Goal: Task Accomplishment & Management: Complete application form

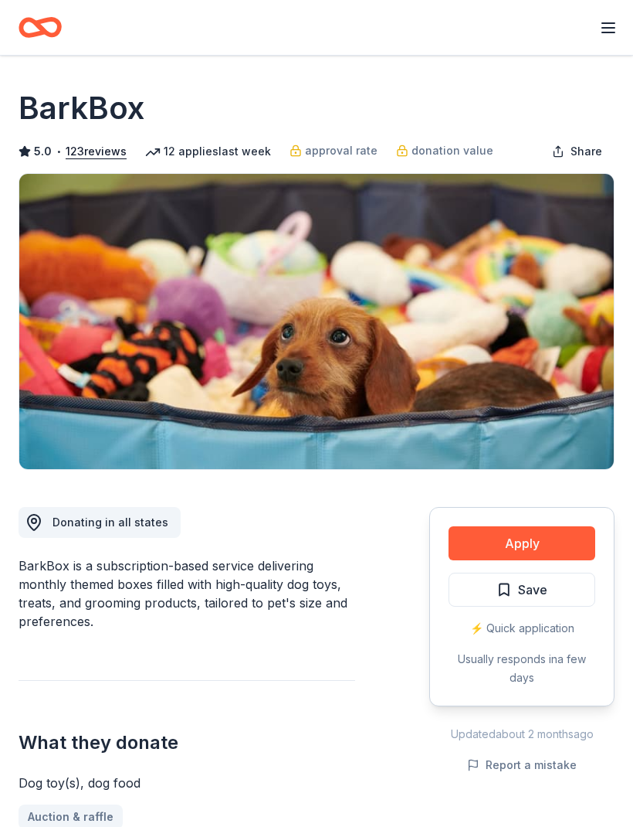
click at [537, 549] on button "Apply" at bounding box center [522, 543] width 147 height 34
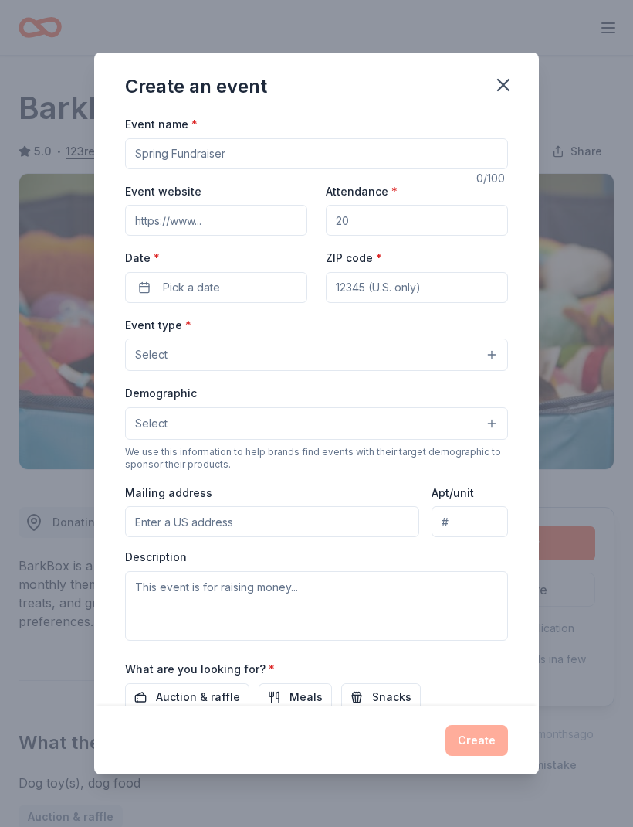
click at [423, 151] on input "Event name *" at bounding box center [316, 153] width 383 height 31
type input "Diggin for a cure"
click at [254, 220] on input "Event website" at bounding box center [216, 220] width 182 height 31
click at [270, 226] on input "Event website" at bounding box center [216, 220] width 182 height 31
click at [245, 212] on input "Event website" at bounding box center [216, 220] width 182 height 31
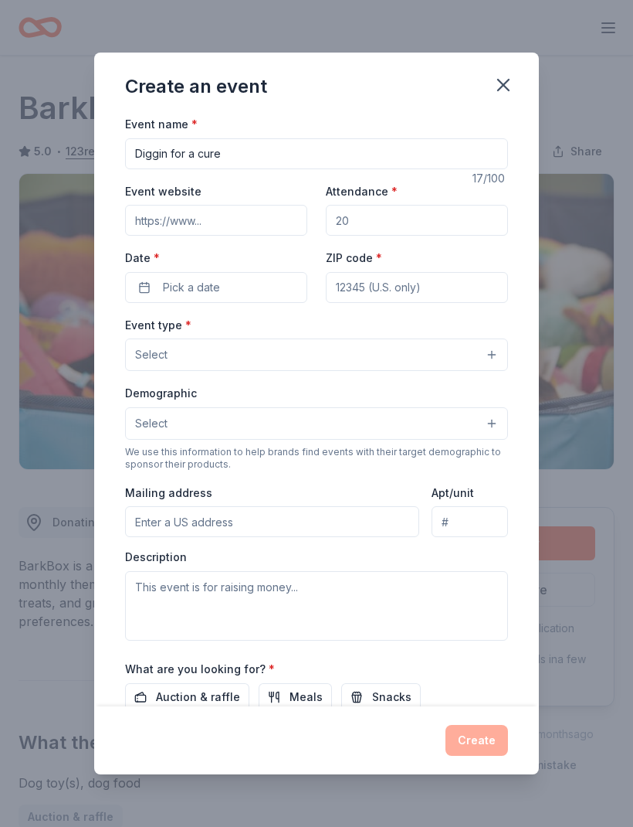
click at [246, 222] on input "Event website" at bounding box center [216, 220] width 182 height 31
paste input "[EMAIL_ADDRESS][DOMAIN_NAME]"
click at [466, 229] on input "Attendance *" at bounding box center [417, 220] width 182 height 31
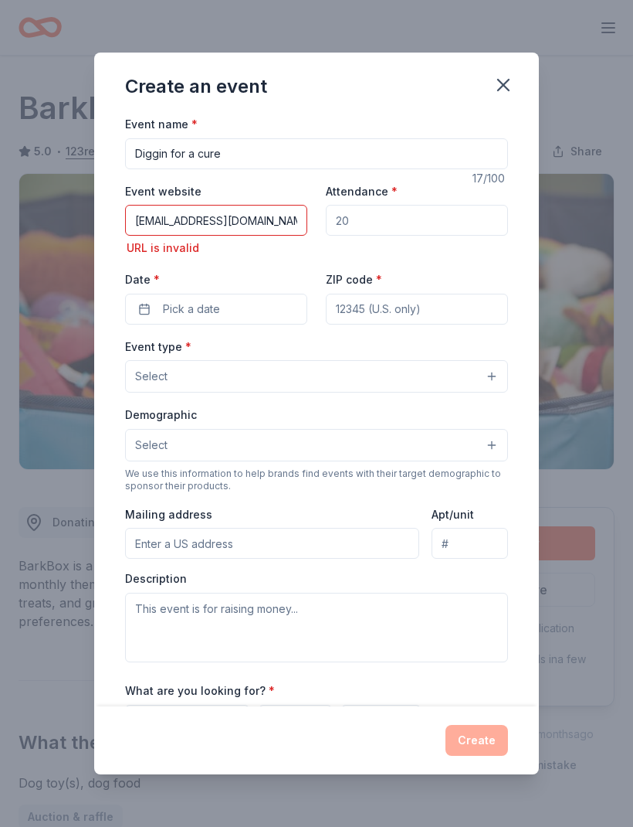
click at [296, 223] on input "[EMAIL_ADDRESS][DOMAIN_NAME]" at bounding box center [216, 220] width 182 height 31
type input "vtorri"
click at [235, 228] on input "Event website" at bounding box center [216, 220] width 182 height 31
click at [237, 219] on input "Event website" at bounding box center [216, 220] width 182 height 31
click at [239, 219] on input "Event website" at bounding box center [216, 220] width 182 height 31
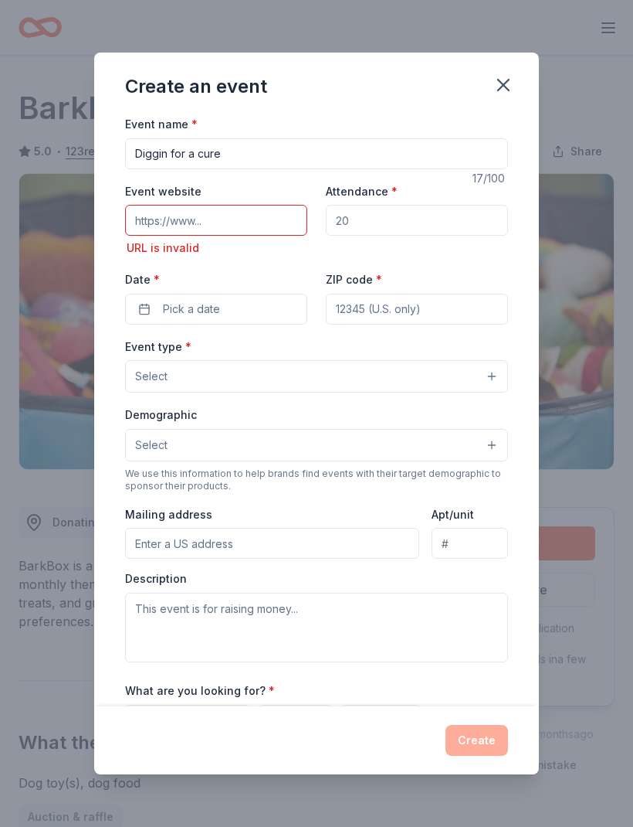
click at [430, 219] on input "Attendance *" at bounding box center [417, 220] width 182 height 31
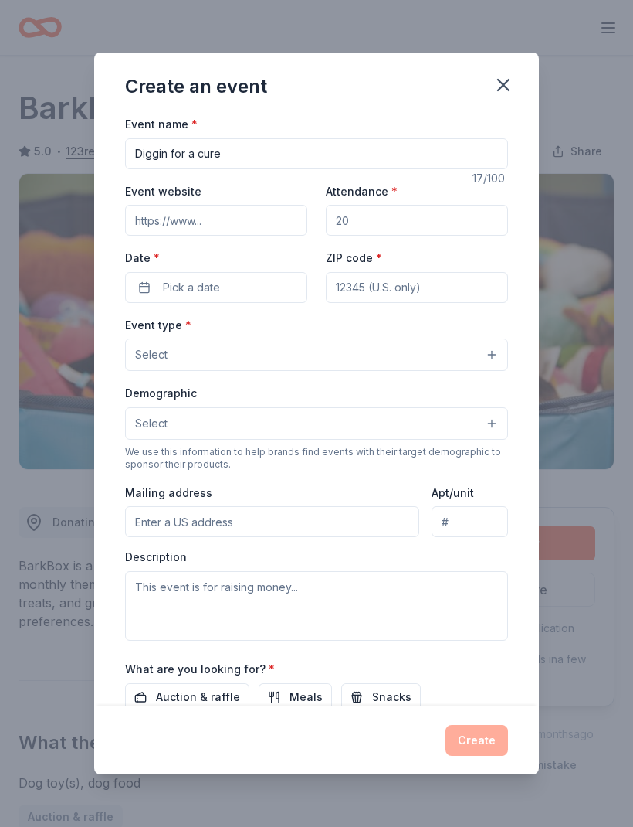
click at [436, 234] on input "Attendance *" at bounding box center [417, 220] width 182 height 31
type input "100"
click at [233, 290] on button "Pick a date" at bounding box center [216, 287] width 182 height 31
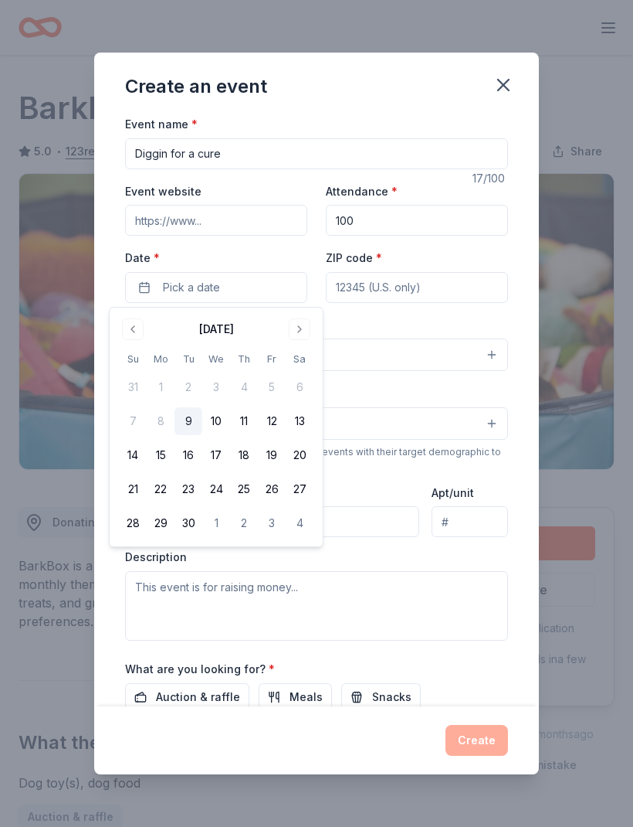
click at [304, 331] on button "Go to next month" at bounding box center [300, 329] width 22 height 22
click at [138, 525] on button "26" at bounding box center [133, 523] width 28 height 28
click at [409, 287] on input "ZIP code *" at bounding box center [417, 287] width 182 height 31
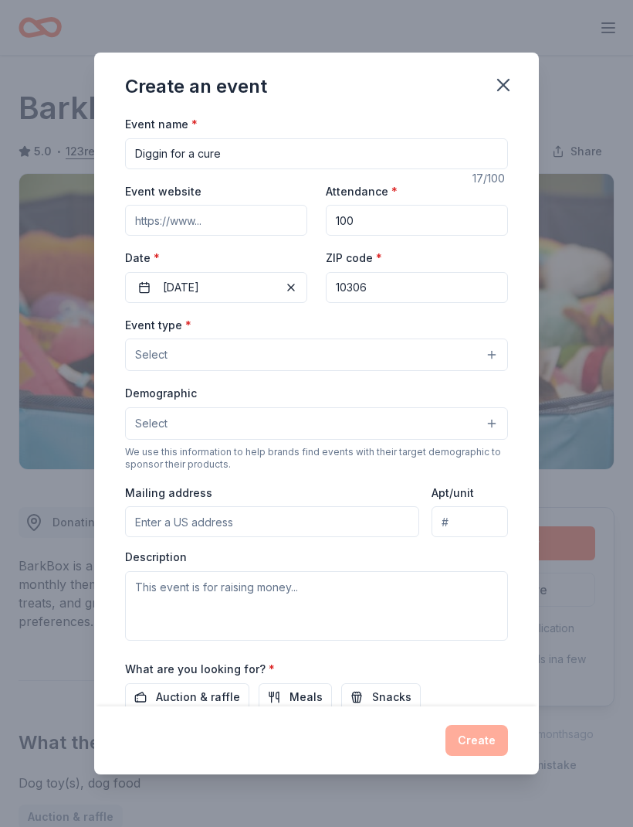
type input "10306"
click at [470, 352] on button "Select" at bounding box center [316, 354] width 383 height 32
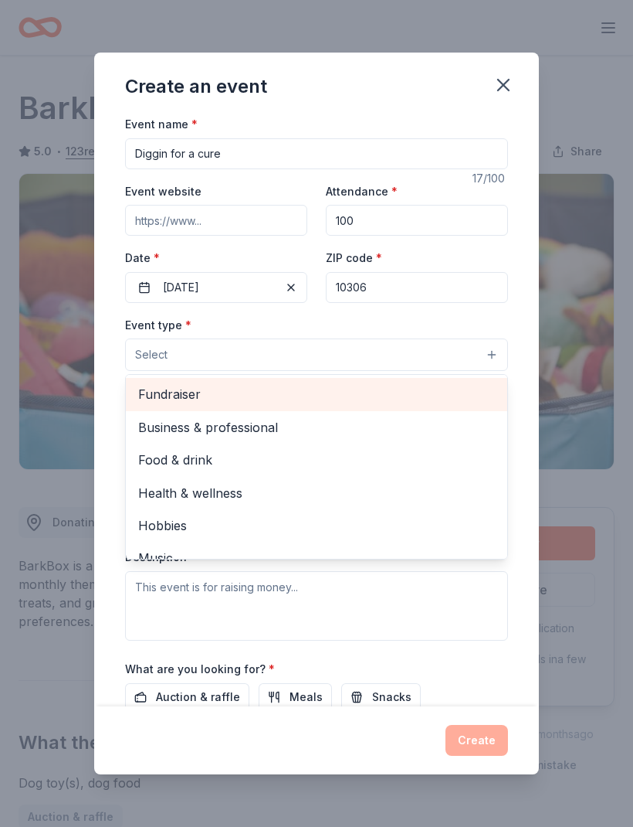
click at [164, 393] on span "Fundraiser" at bounding box center [316, 394] width 357 height 20
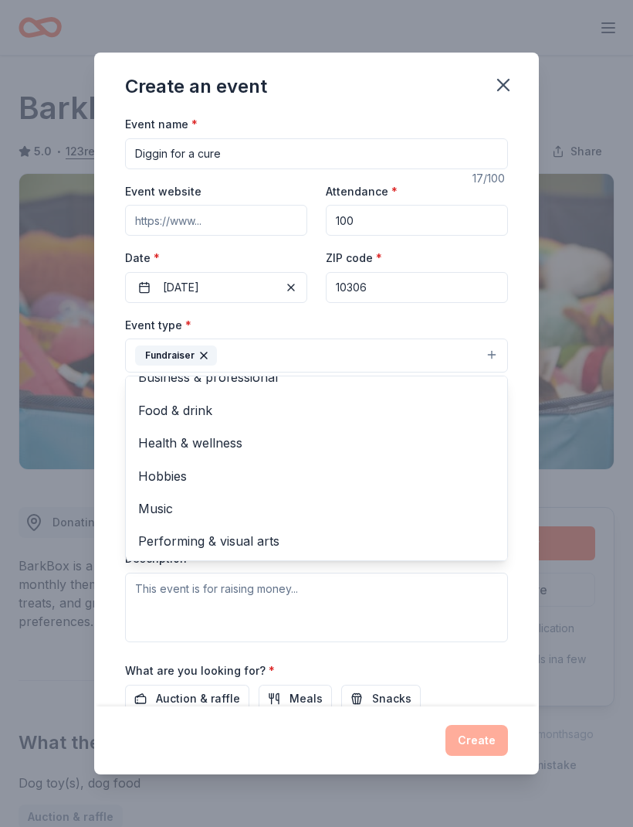
scroll to position [17, 0]
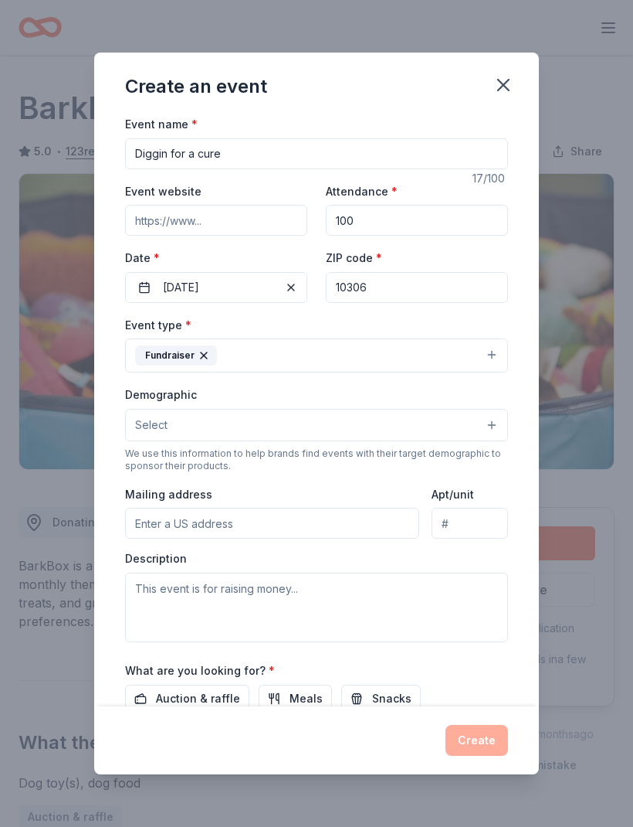
click at [466, 423] on button "Select" at bounding box center [316, 425] width 383 height 32
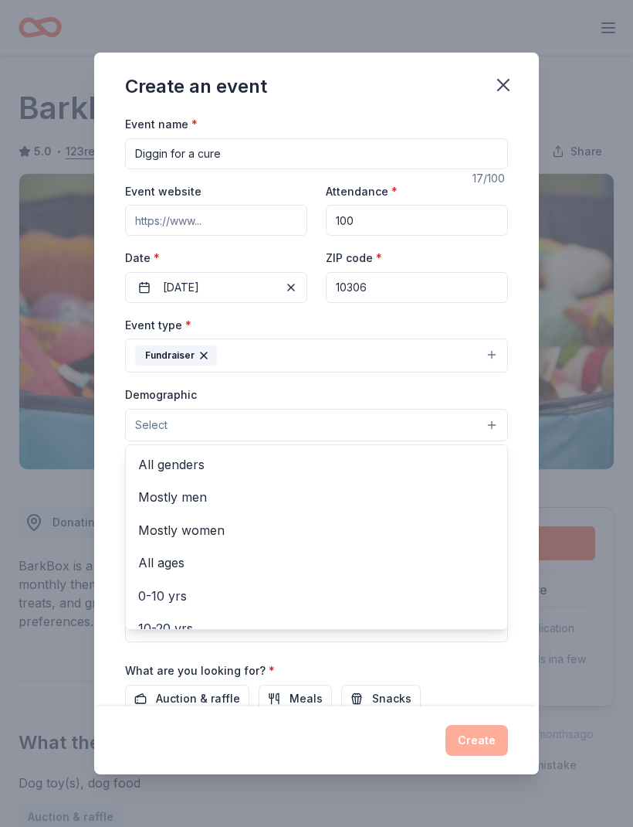
scroll to position [0, 0]
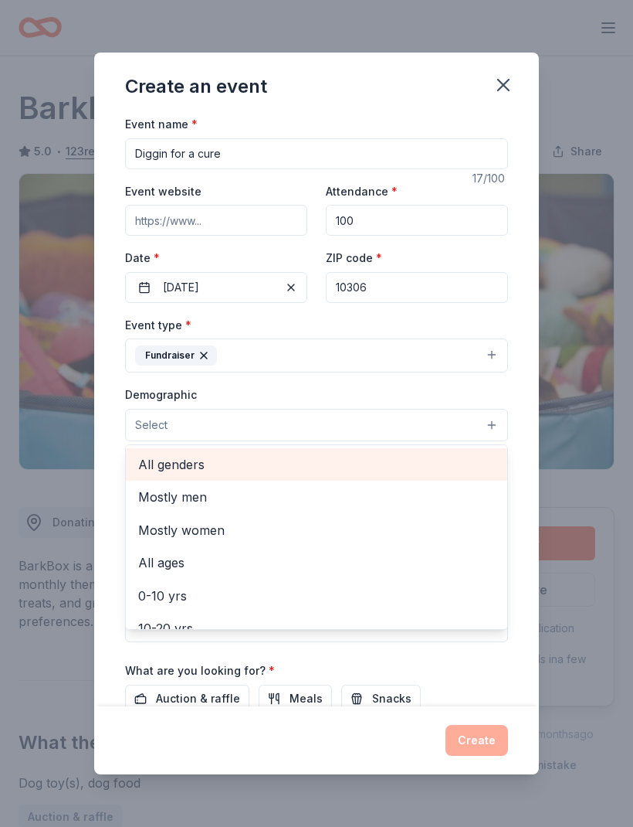
click at [160, 458] on span "All genders" at bounding box center [316, 464] width 357 height 20
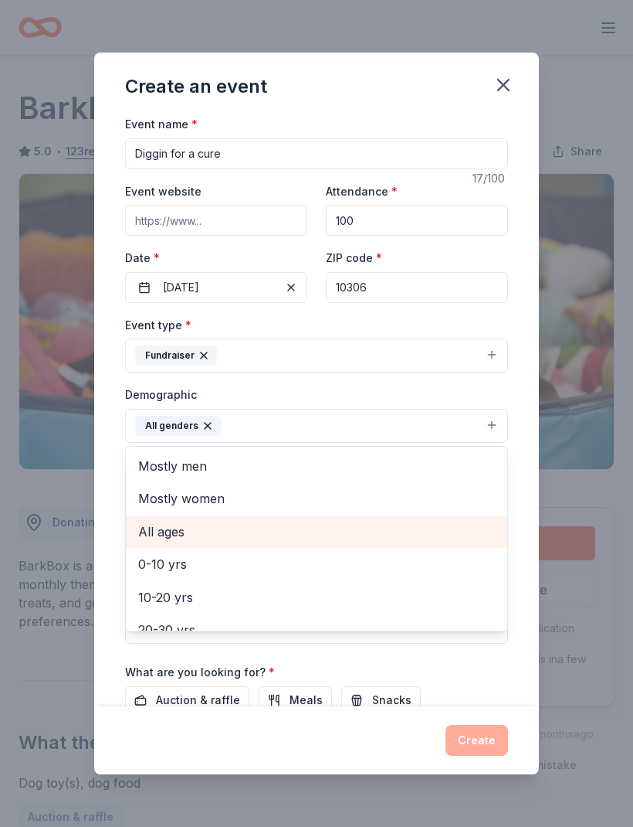
click at [164, 536] on span "All ages" at bounding box center [316, 531] width 357 height 20
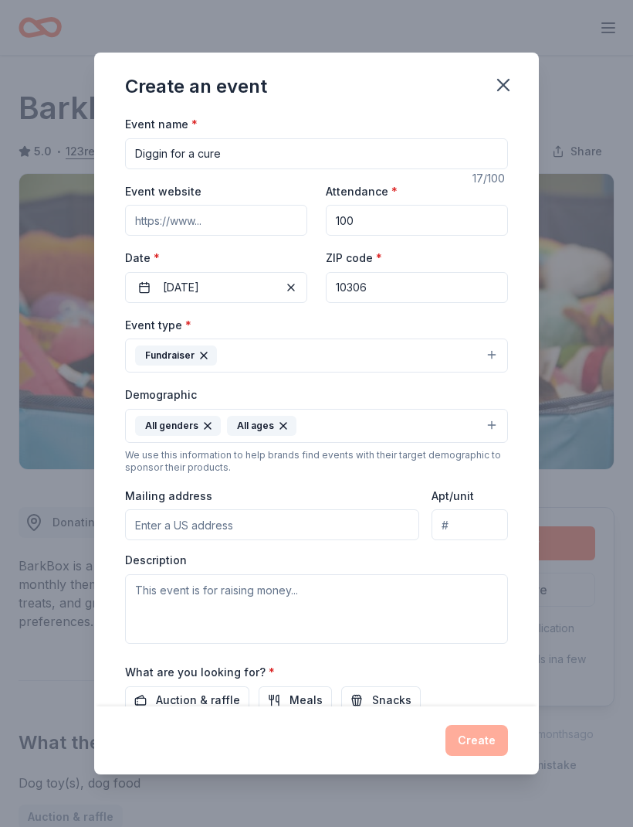
click at [387, 522] on input "Mailing address" at bounding box center [272, 524] width 294 height 31
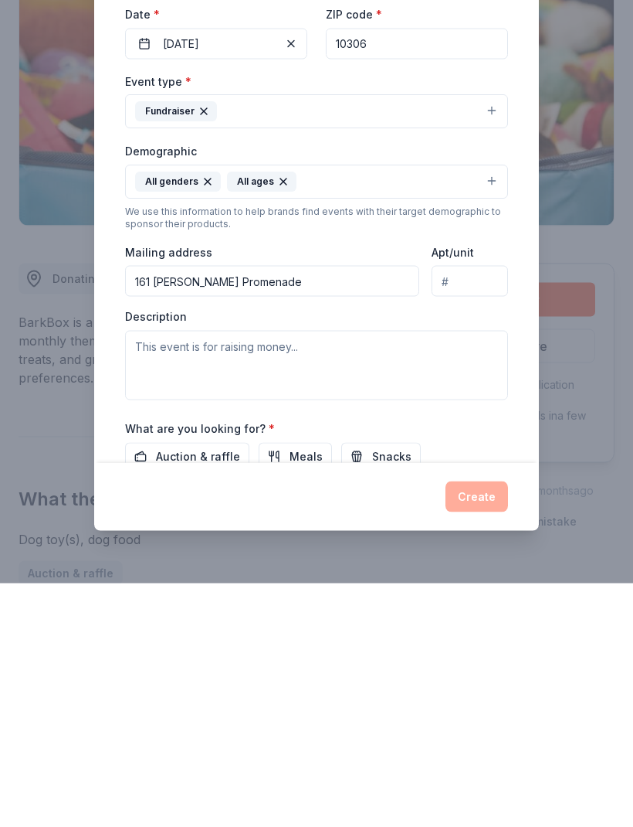
click at [348, 509] on input "161 [PERSON_NAME] Promenade" at bounding box center [272, 524] width 294 height 31
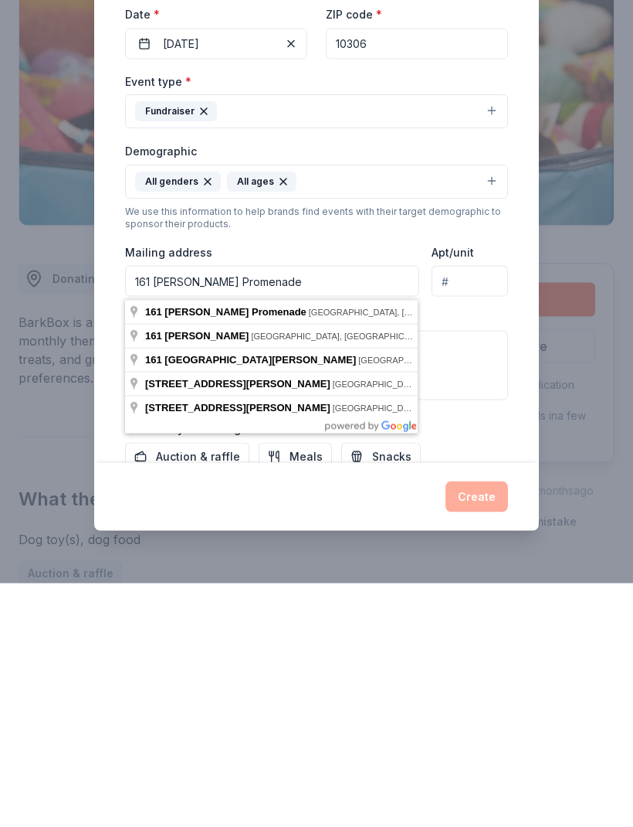
click at [348, 509] on input "161 [PERSON_NAME] Promenade" at bounding box center [272, 524] width 294 height 31
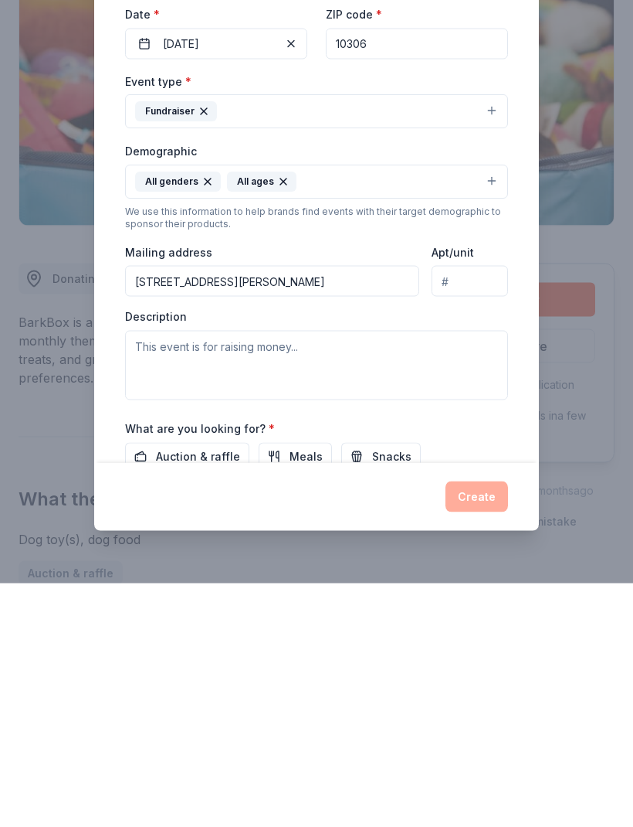
scroll to position [244, 0]
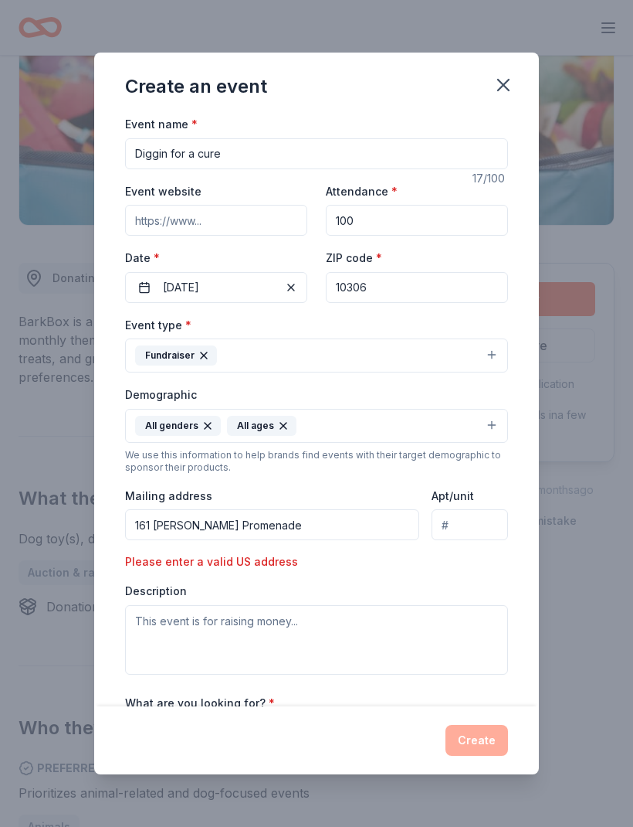
click at [357, 521] on input "161 [PERSON_NAME] Promenade" at bounding box center [272, 524] width 294 height 31
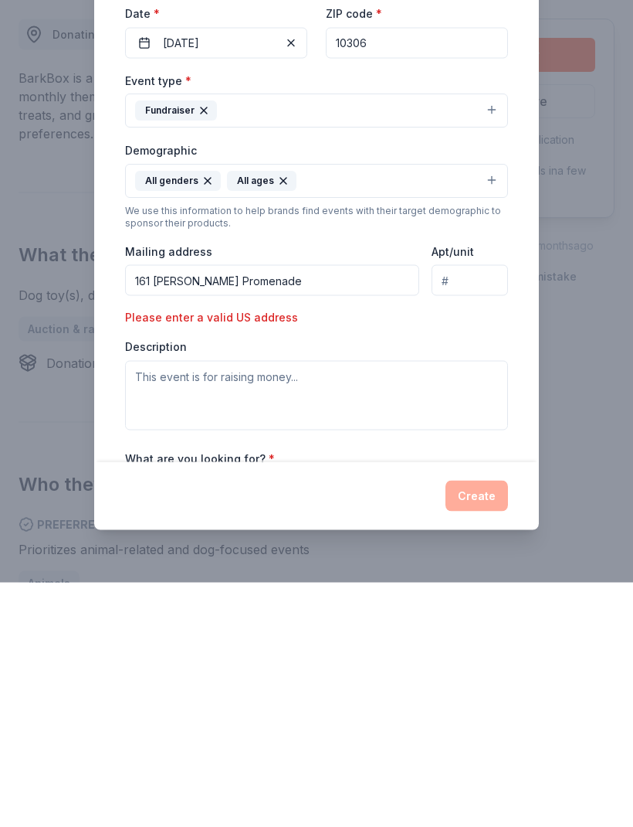
type input "161 [PERSON_NAME] Promenad"
click at [361, 509] on input "161 [PERSON_NAME] Promenade" at bounding box center [272, 524] width 294 height 31
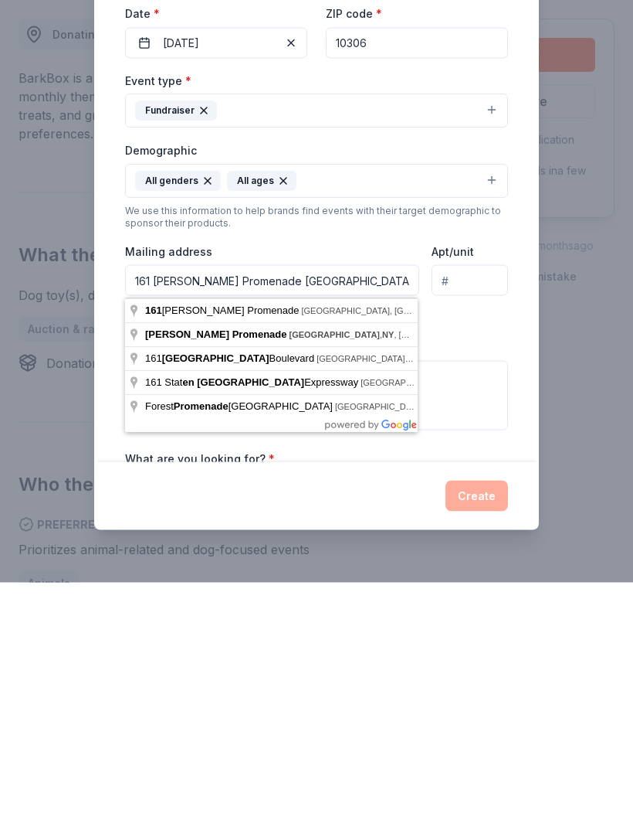
type input "161 [PERSON_NAME] Promenade [GEOGRAPHIC_DATA]. Y 10314"
click at [490, 328] on div "Event type * Fundraiser Demographic All genders All ages We use this informatio…" at bounding box center [316, 494] width 383 height 359
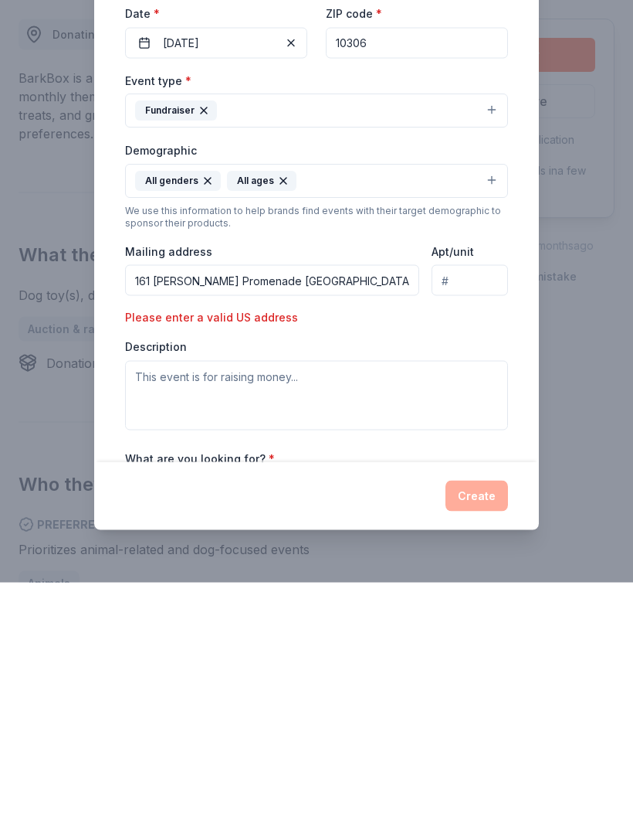
scroll to position [488, 0]
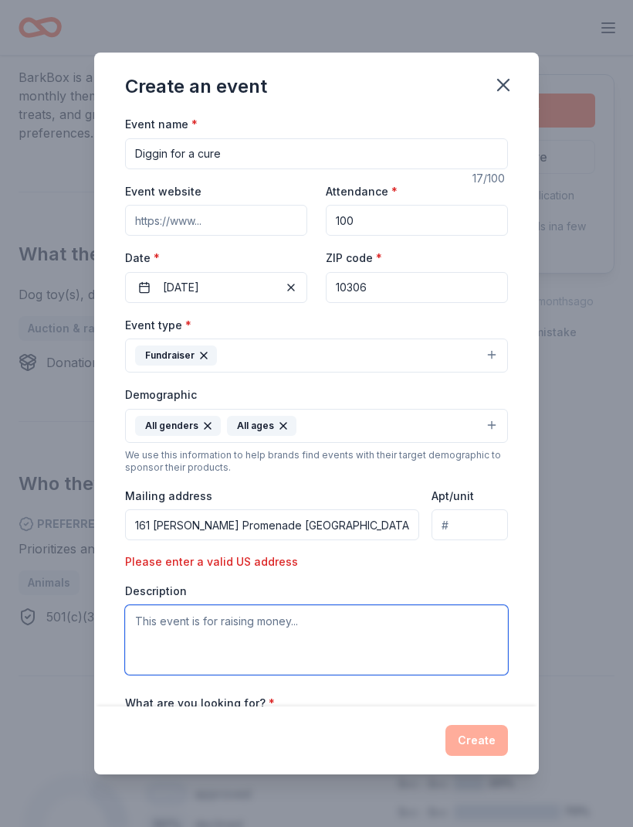
click at [418, 647] on textarea at bounding box center [316, 640] width 383 height 70
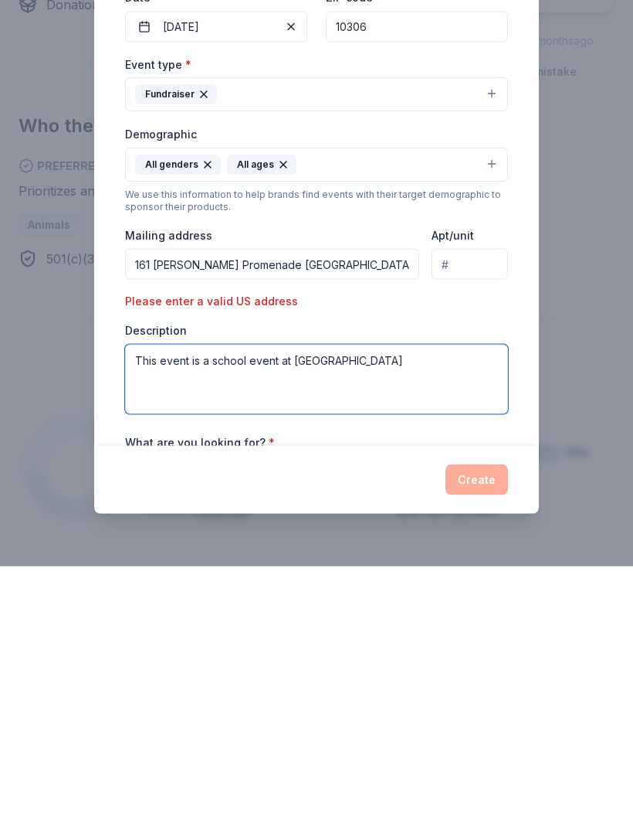
click at [423, 605] on textarea "This event is a school event at [GEOGRAPHIC_DATA]" at bounding box center [316, 640] width 383 height 70
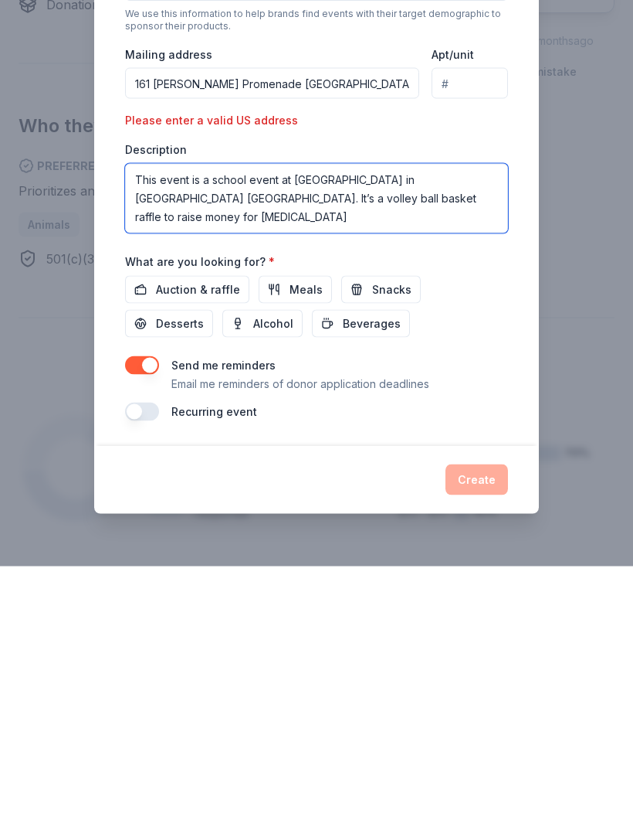
scroll to position [182, 0]
type textarea "This event is a school event at [GEOGRAPHIC_DATA] in [GEOGRAPHIC_DATA] [GEOGRAP…"
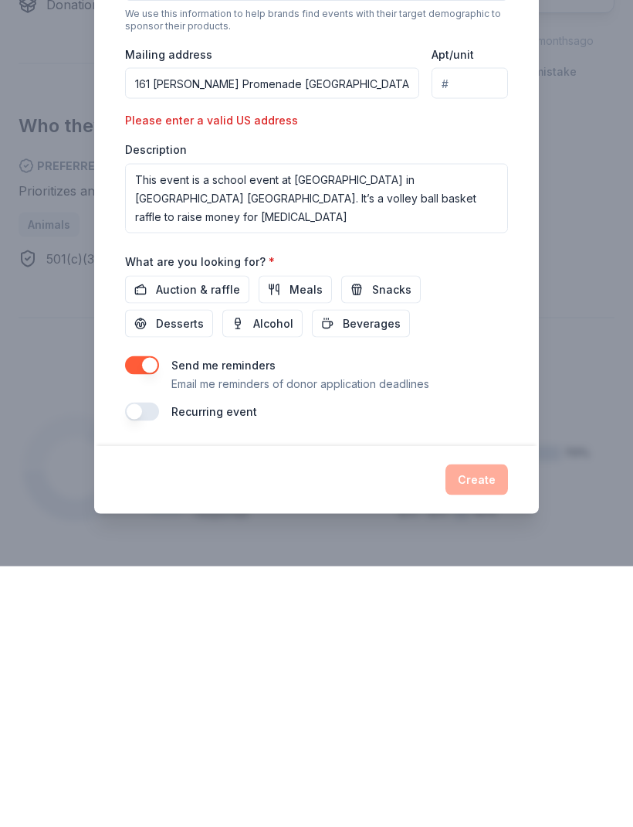
click at [168, 541] on span "Auction & raffle" at bounding box center [198, 550] width 84 height 19
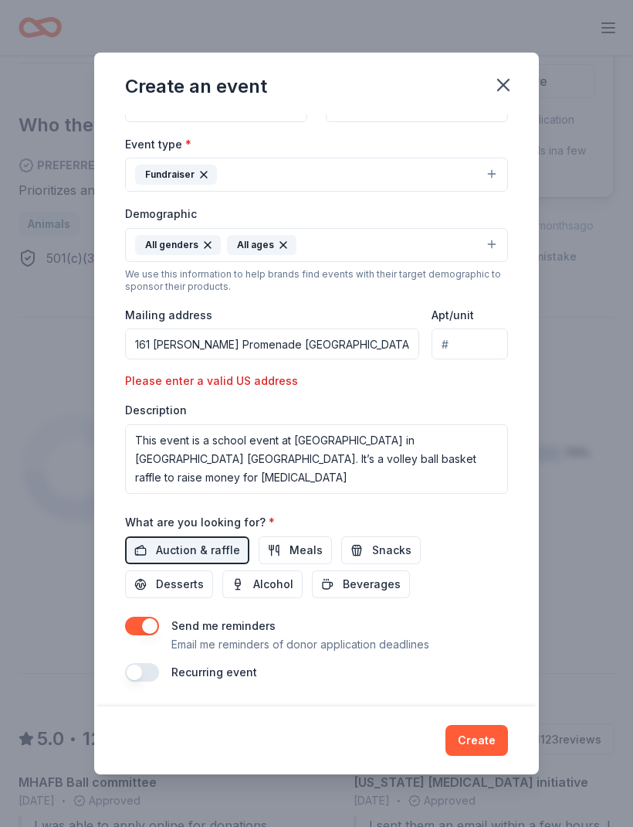
click at [488, 736] on button "Create" at bounding box center [477, 740] width 63 height 31
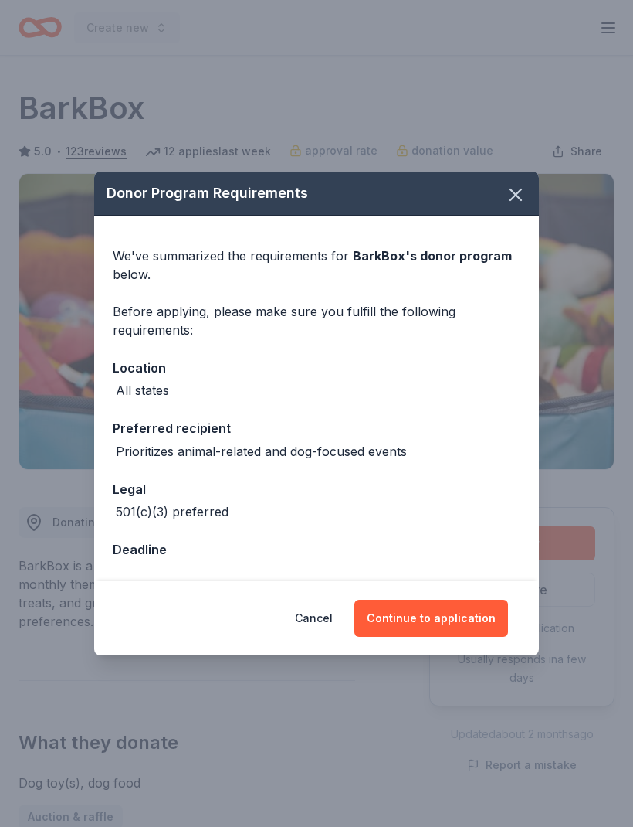
click at [441, 623] on button "Continue to application" at bounding box center [432, 617] width 154 height 37
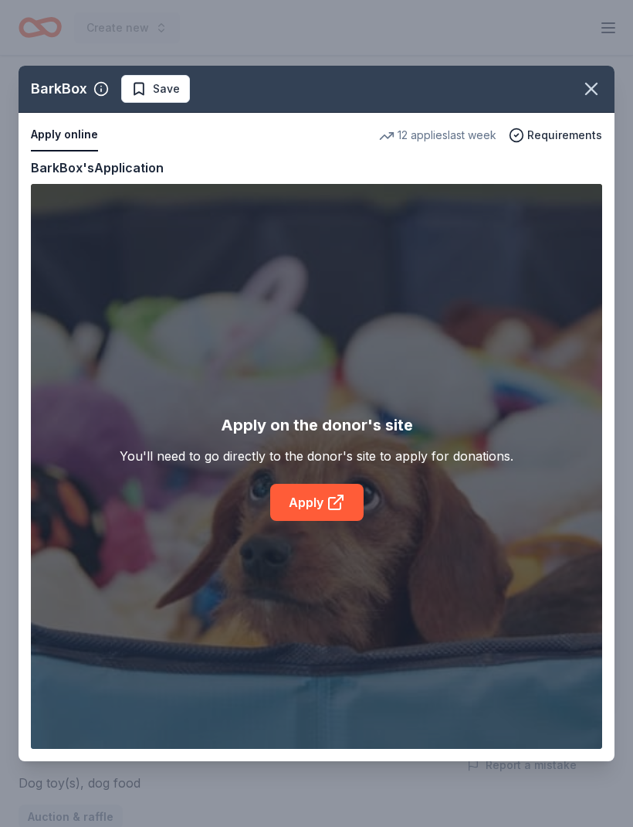
click at [328, 501] on div "BarkBox Save Apply online 12 applies last week Requirements Copy and paste your…" at bounding box center [317, 413] width 596 height 695
click at [337, 502] on div "BarkBox Save Apply online 12 applies last week Requirements Copy and paste your…" at bounding box center [317, 413] width 596 height 695
click at [323, 508] on div "BarkBox Save Apply online 12 applies last week Requirements Copy and paste your…" at bounding box center [317, 413] width 596 height 695
click at [346, 498] on div "BarkBox Save Apply online 12 applies last week Requirements Copy and paste your…" at bounding box center [317, 413] width 596 height 695
click at [590, 80] on icon "button" at bounding box center [592, 89] width 22 height 22
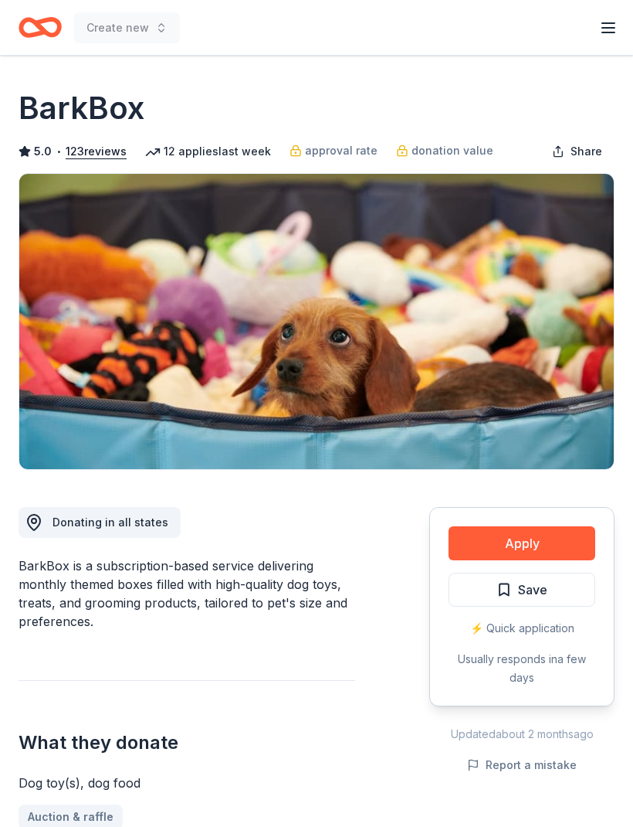
click at [535, 545] on button "Apply" at bounding box center [522, 543] width 147 height 34
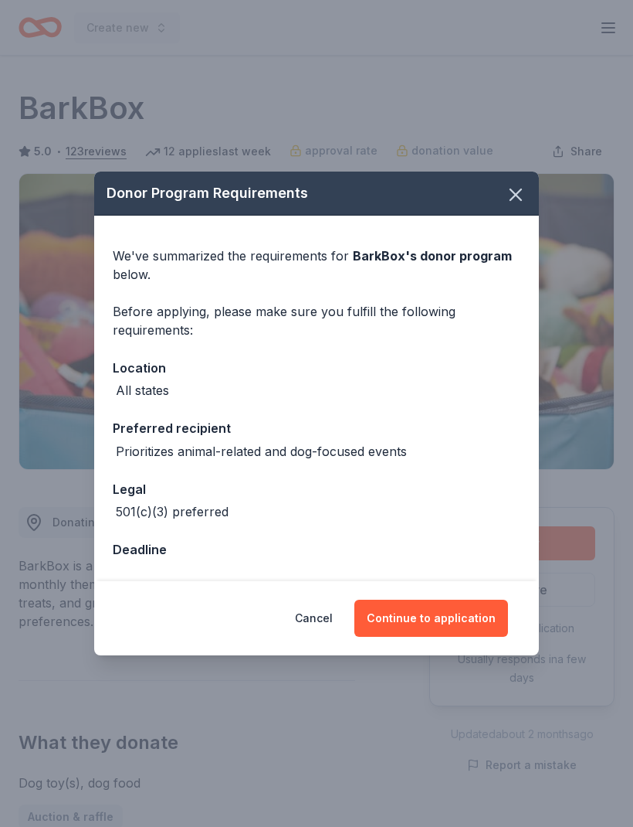
click at [443, 616] on button "Continue to application" at bounding box center [432, 617] width 154 height 37
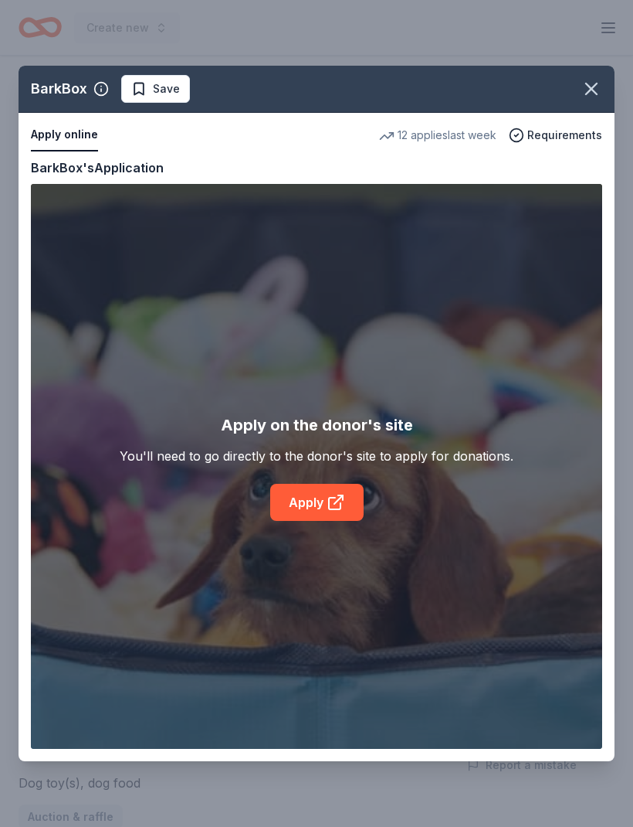
click at [343, 508] on div "BarkBox Save Apply online 12 applies last week Requirements Copy and paste your…" at bounding box center [317, 413] width 596 height 695
click at [337, 492] on div "BarkBox Save Apply online 12 applies last week Requirements Copy and paste your…" at bounding box center [317, 413] width 596 height 695
click at [348, 500] on div "BarkBox Save Apply online 12 applies last week Requirements Copy and paste your…" at bounding box center [317, 413] width 596 height 695
click at [563, 126] on div "BarkBox Save Apply online 12 applies last week Requirements Copy and paste your…" at bounding box center [317, 413] width 596 height 695
click at [565, 138] on div "BarkBox Save Apply online 12 applies last week Requirements Copy and paste your…" at bounding box center [317, 413] width 596 height 695
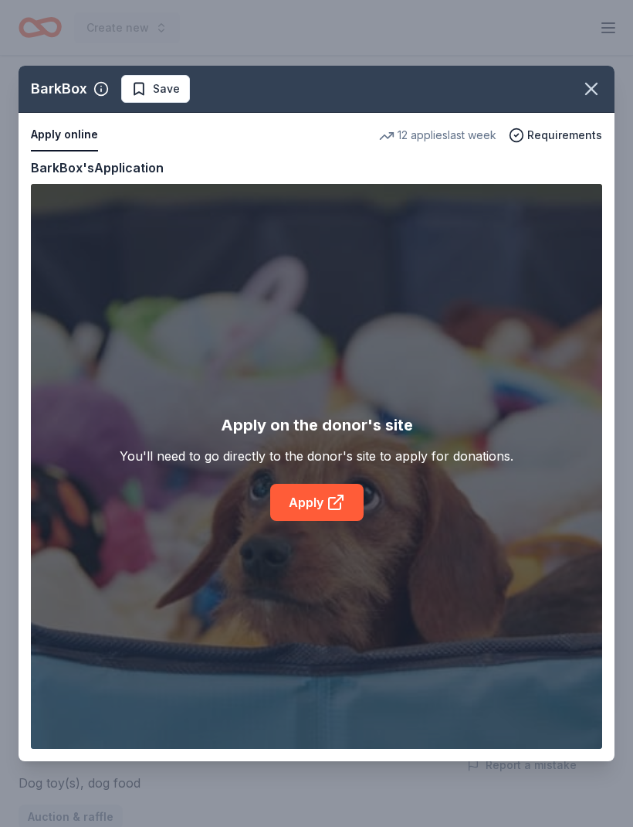
click at [331, 511] on div "BarkBox Save Apply online 12 applies last week Requirements Copy and paste your…" at bounding box center [317, 413] width 596 height 695
click at [599, 85] on icon "button" at bounding box center [592, 89] width 22 height 22
